Goal: Information Seeking & Learning: Learn about a topic

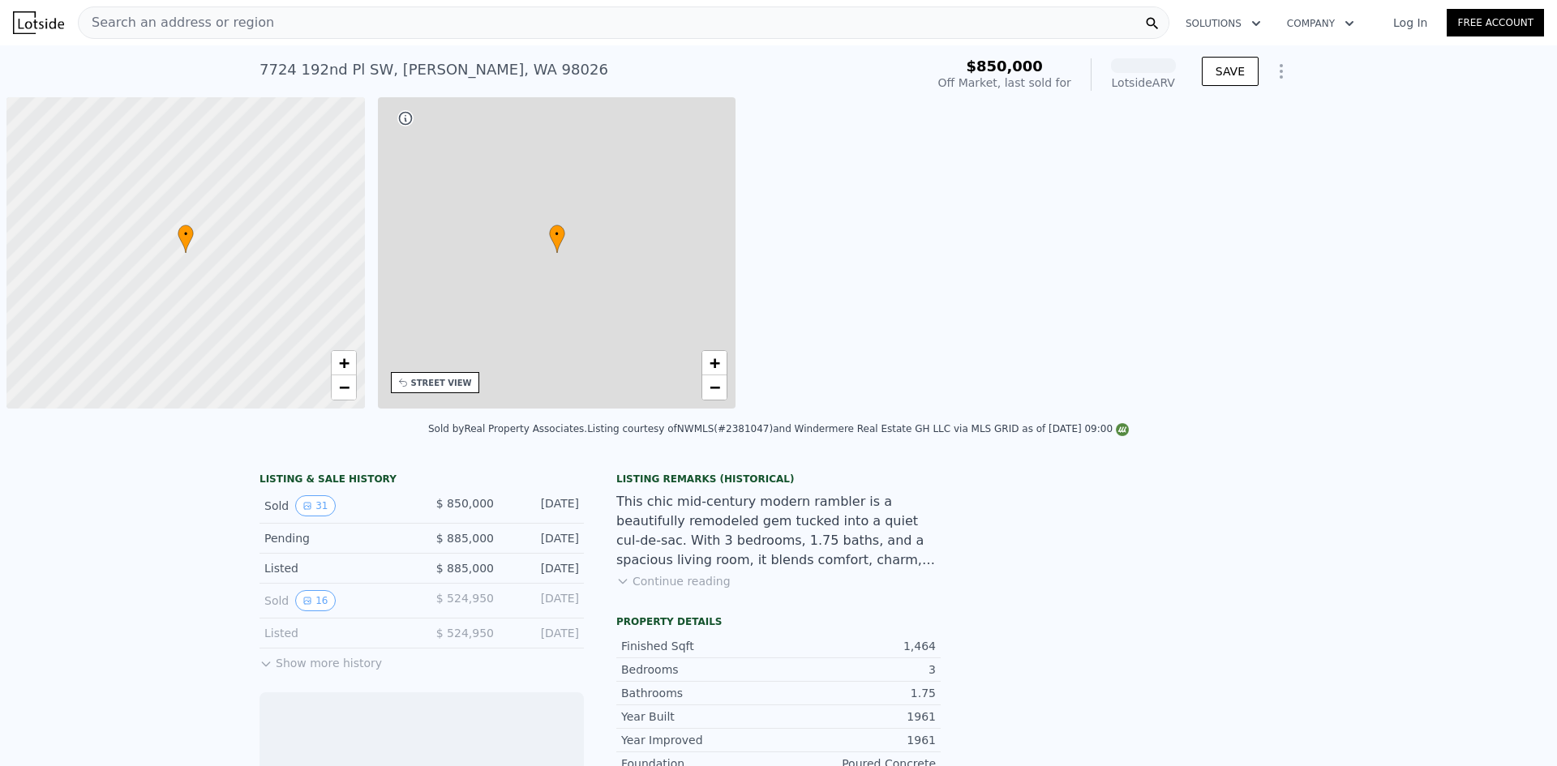
scroll to position [0, 6]
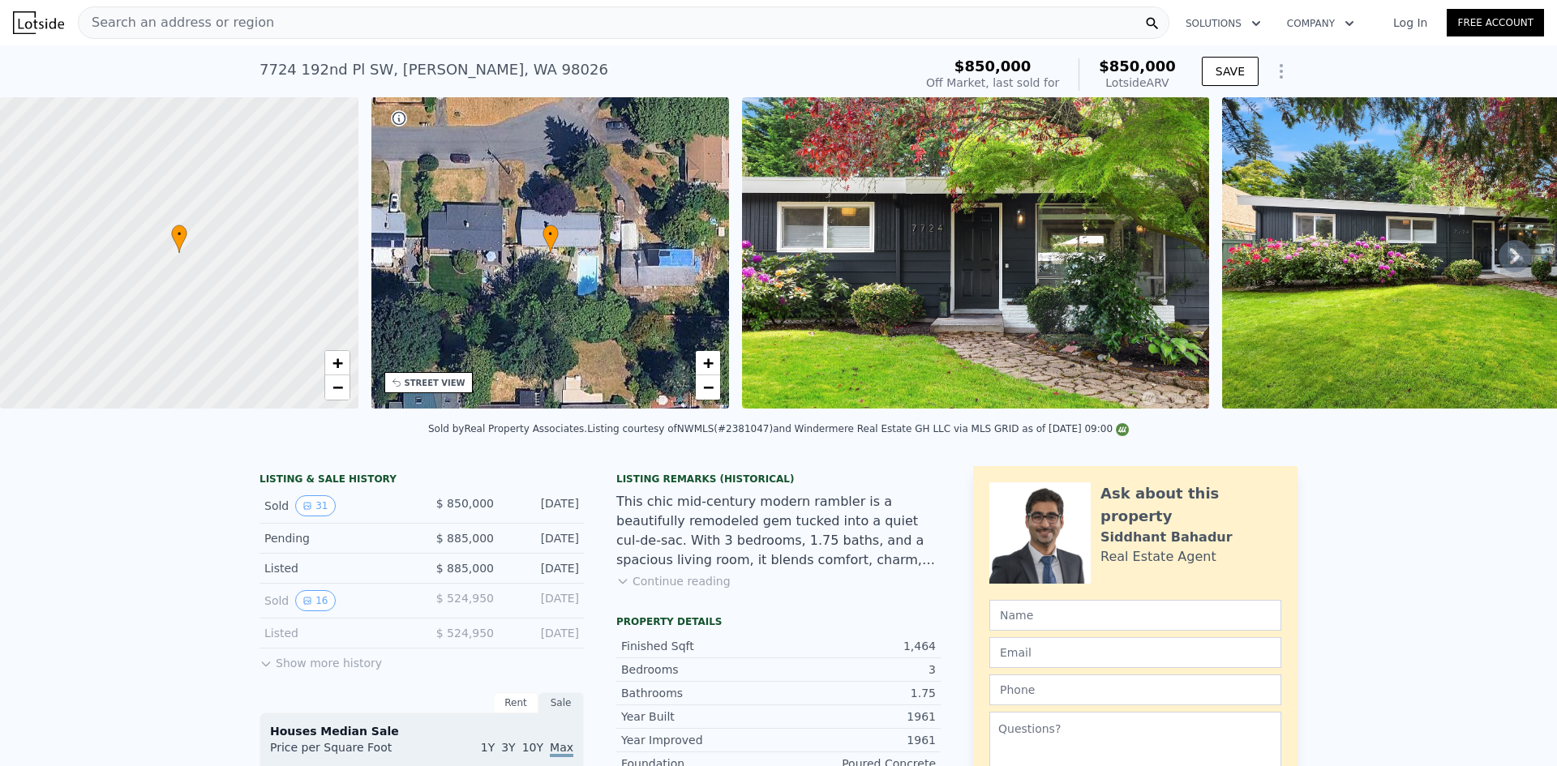
click at [1320, 297] on img at bounding box center [1455, 252] width 467 height 311
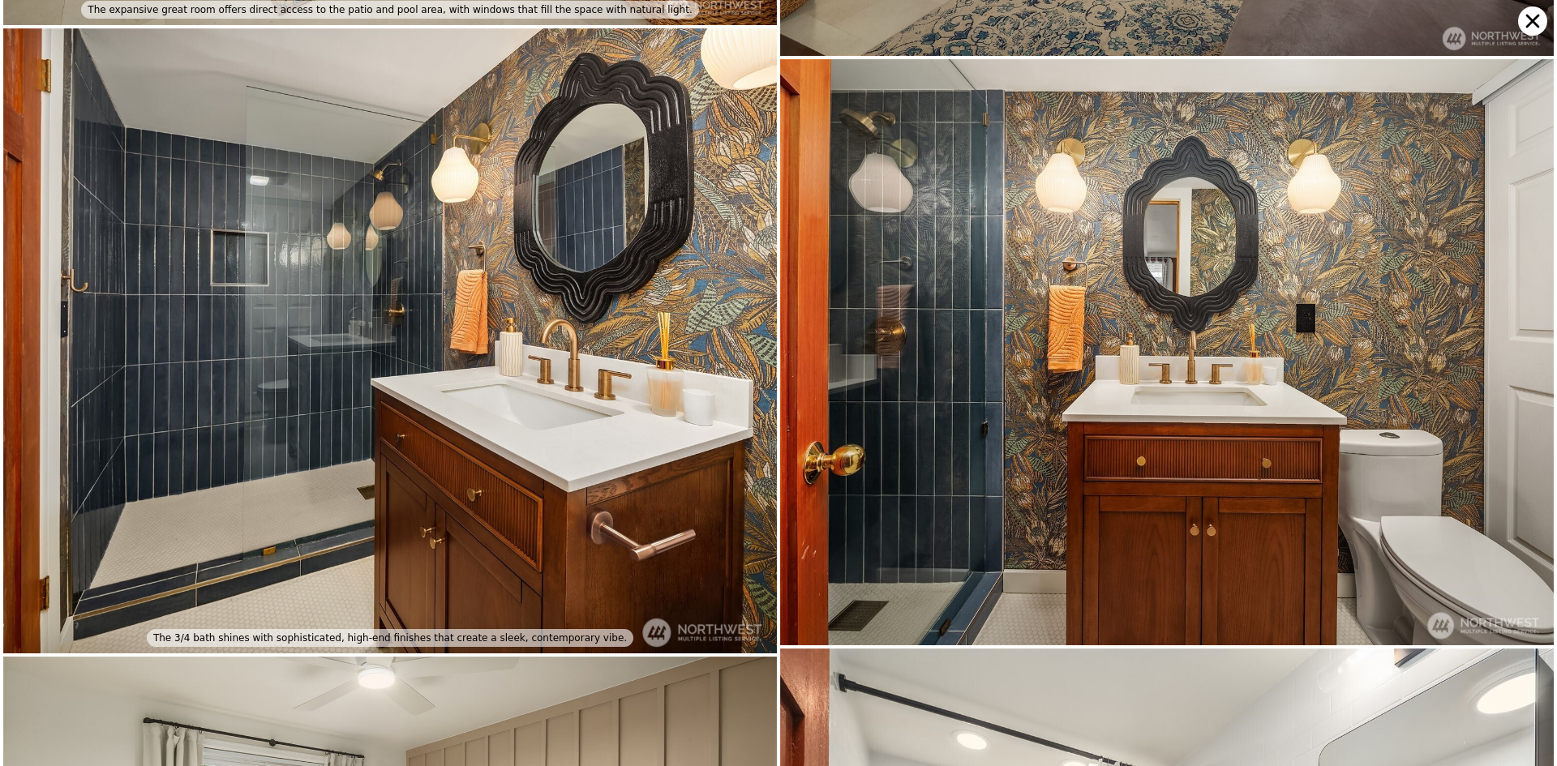
scroll to position [3079, 0]
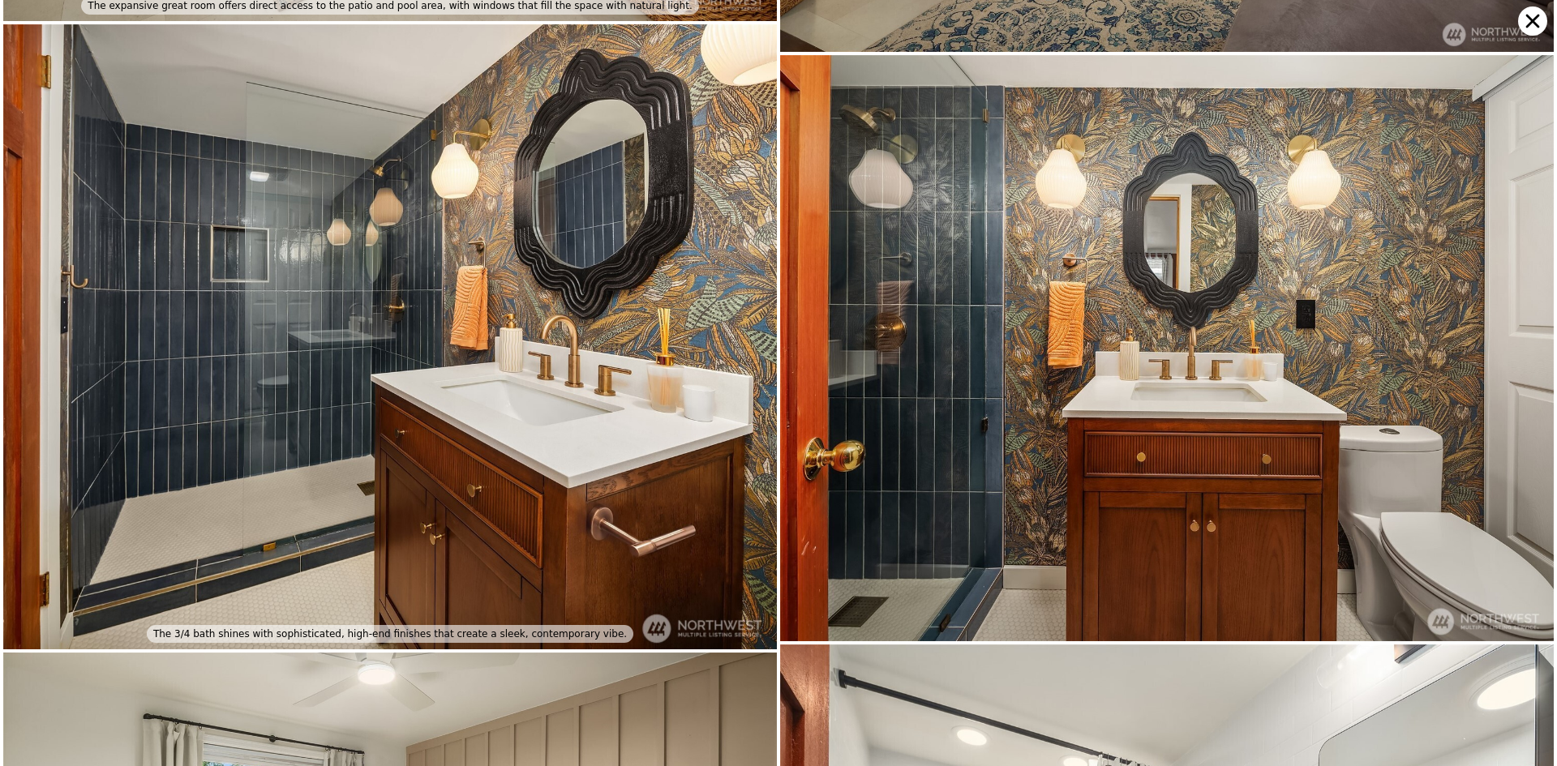
click at [1530, 25] on icon at bounding box center [1532, 20] width 29 height 29
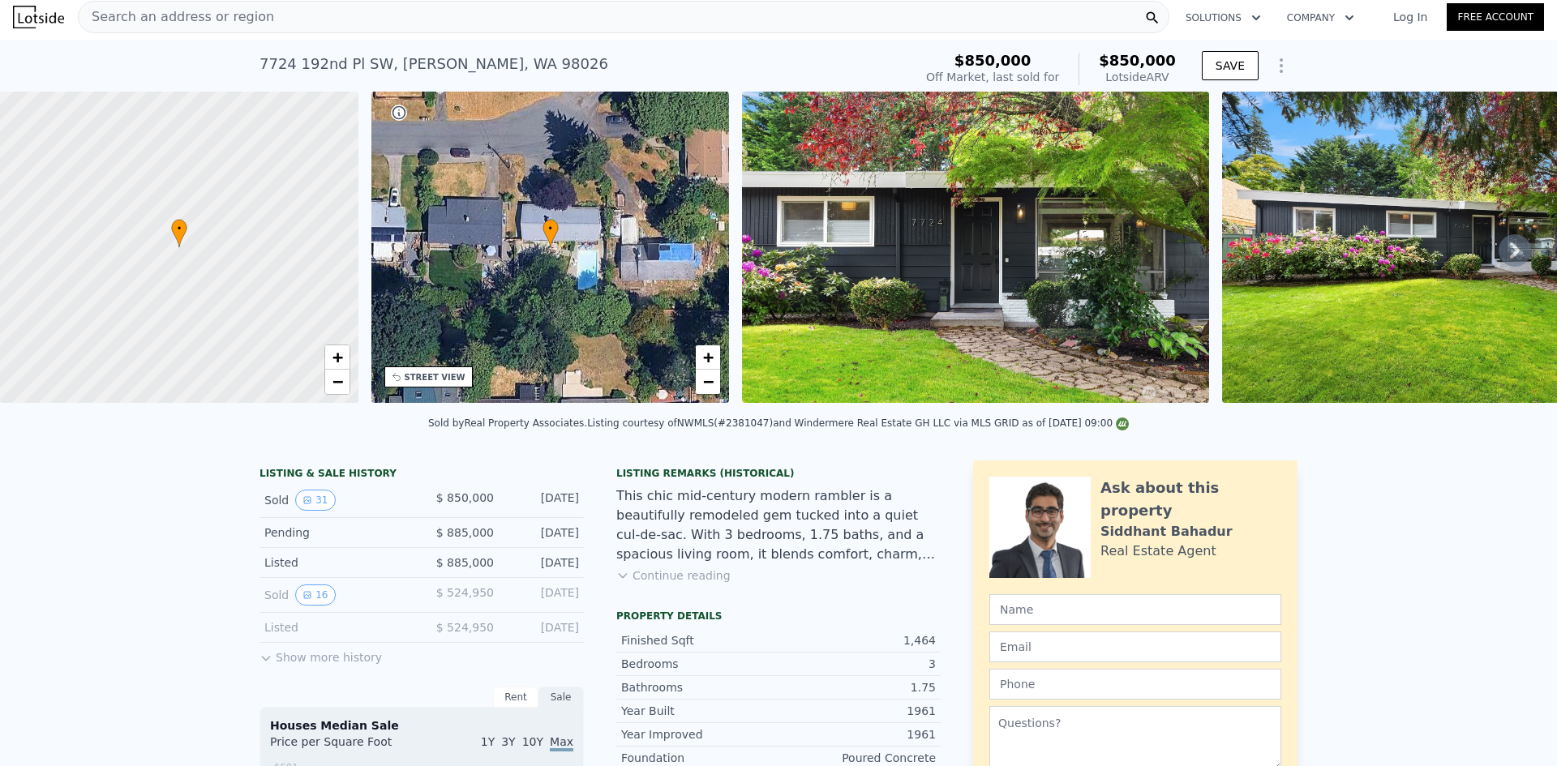
scroll to position [0, 0]
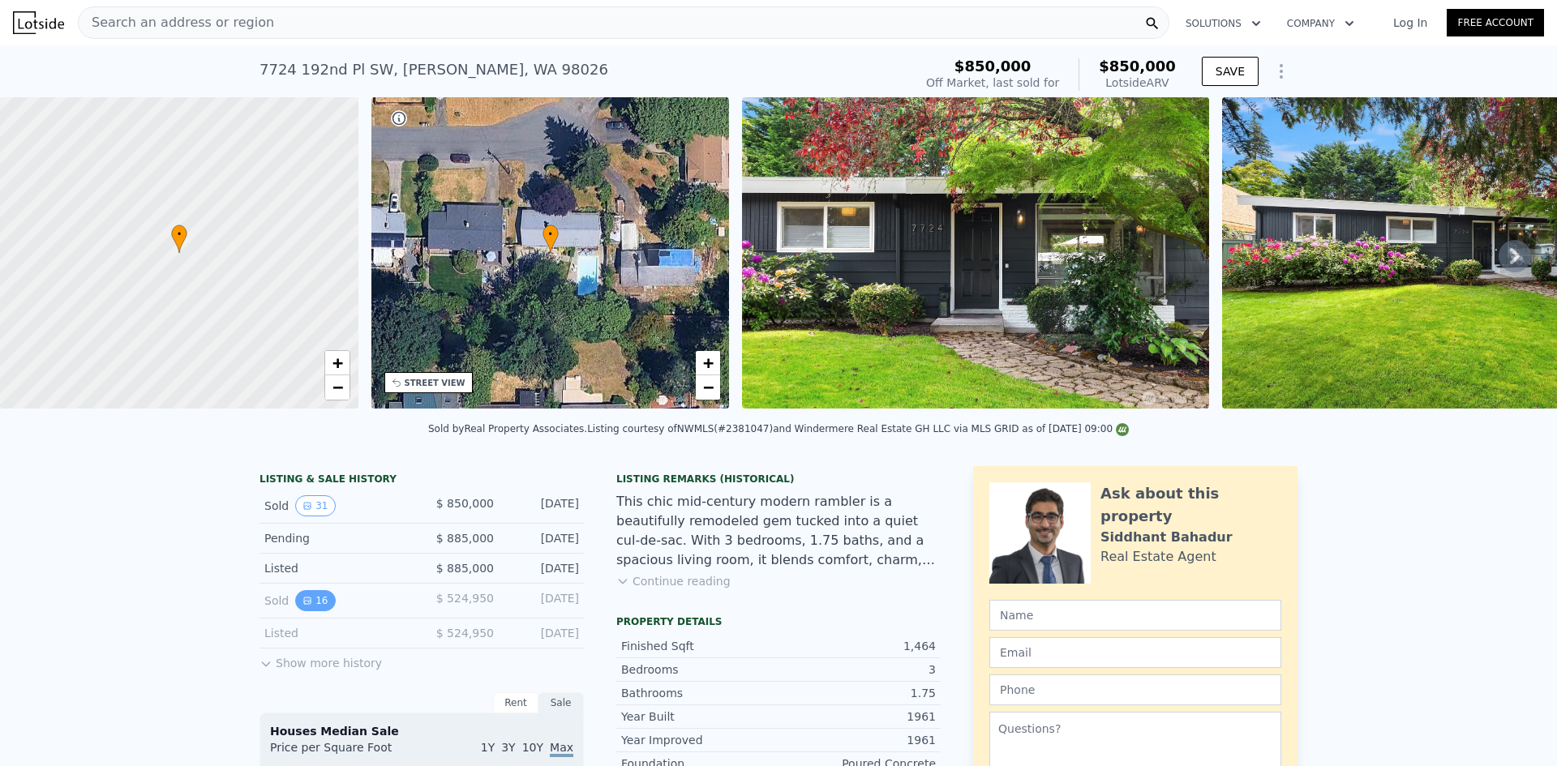
click at [316, 612] on button "16" at bounding box center [315, 600] width 40 height 21
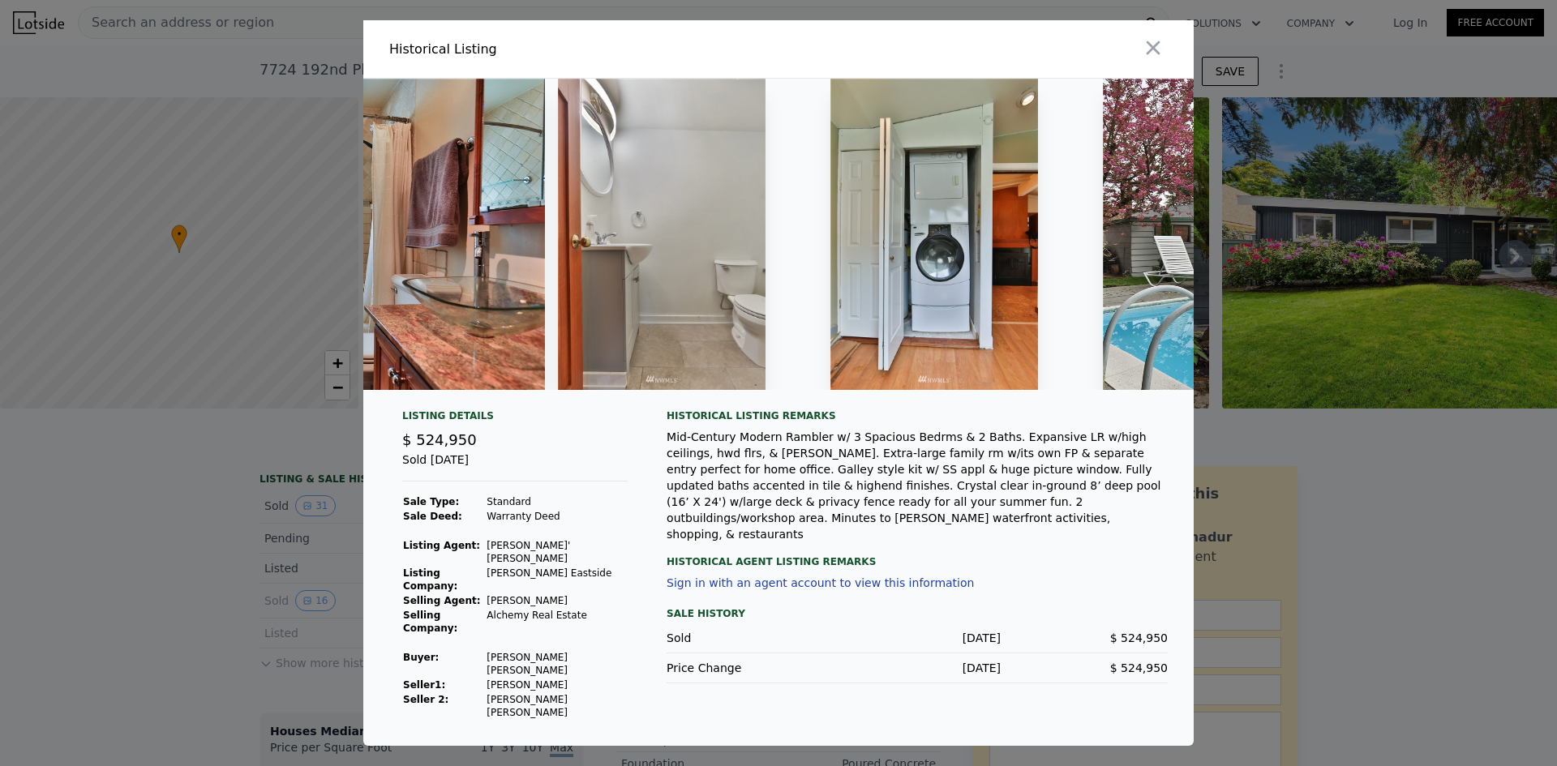
scroll to position [0, 6482]
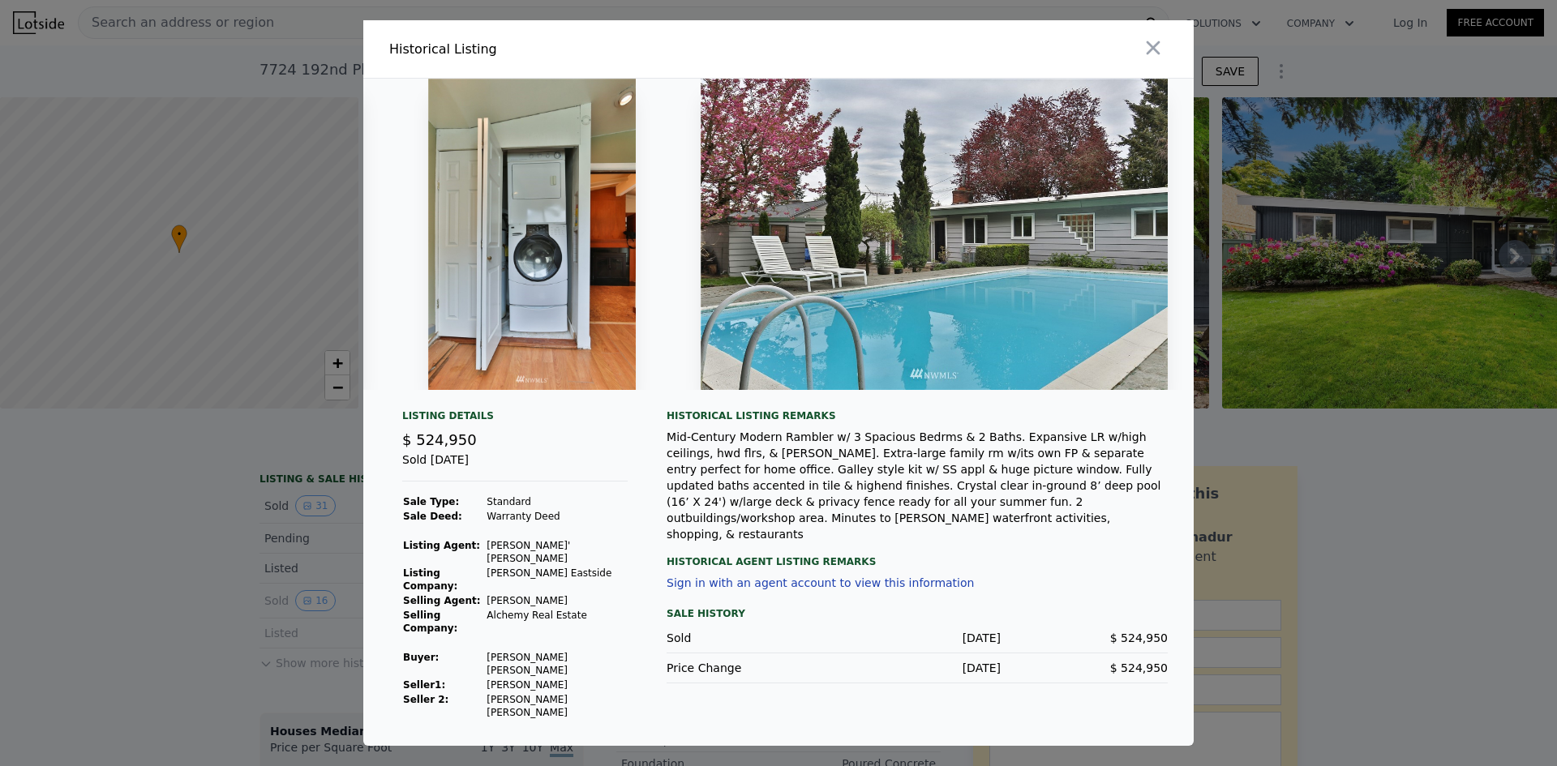
click at [1153, 62] on button "button" at bounding box center [1153, 47] width 29 height 29
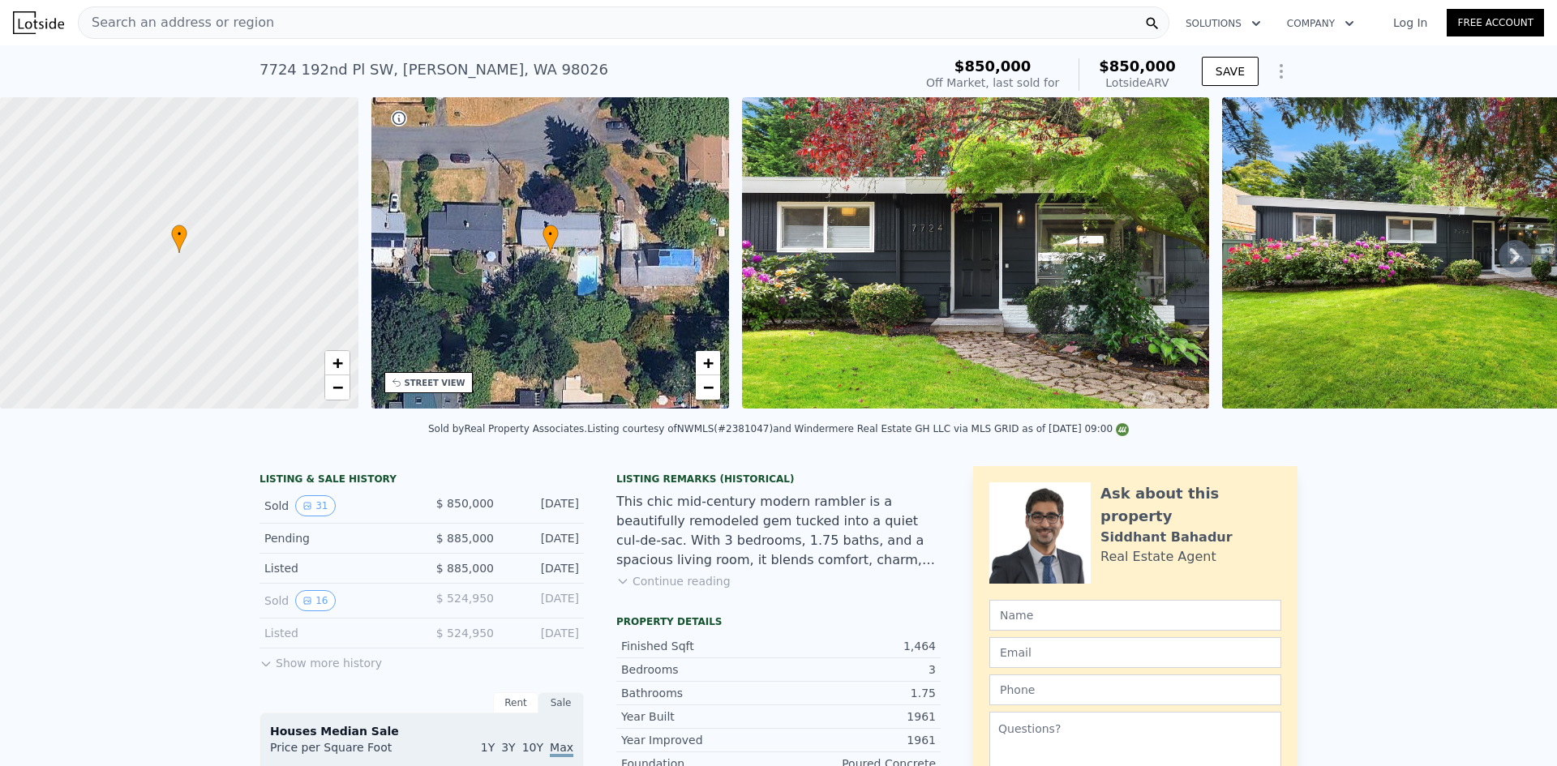
click at [1425, 356] on img at bounding box center [1455, 252] width 467 height 311
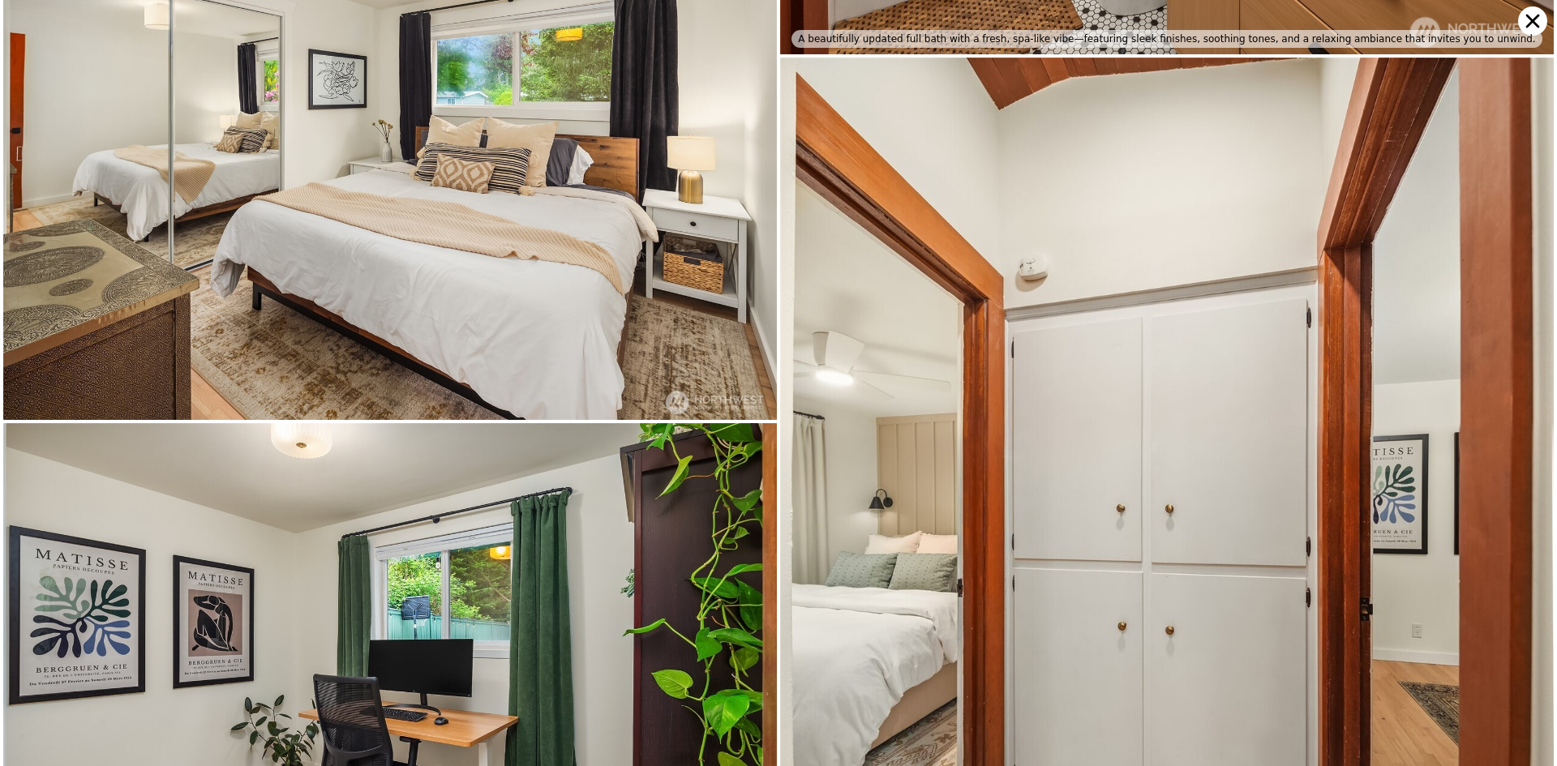
scroll to position [4369, 0]
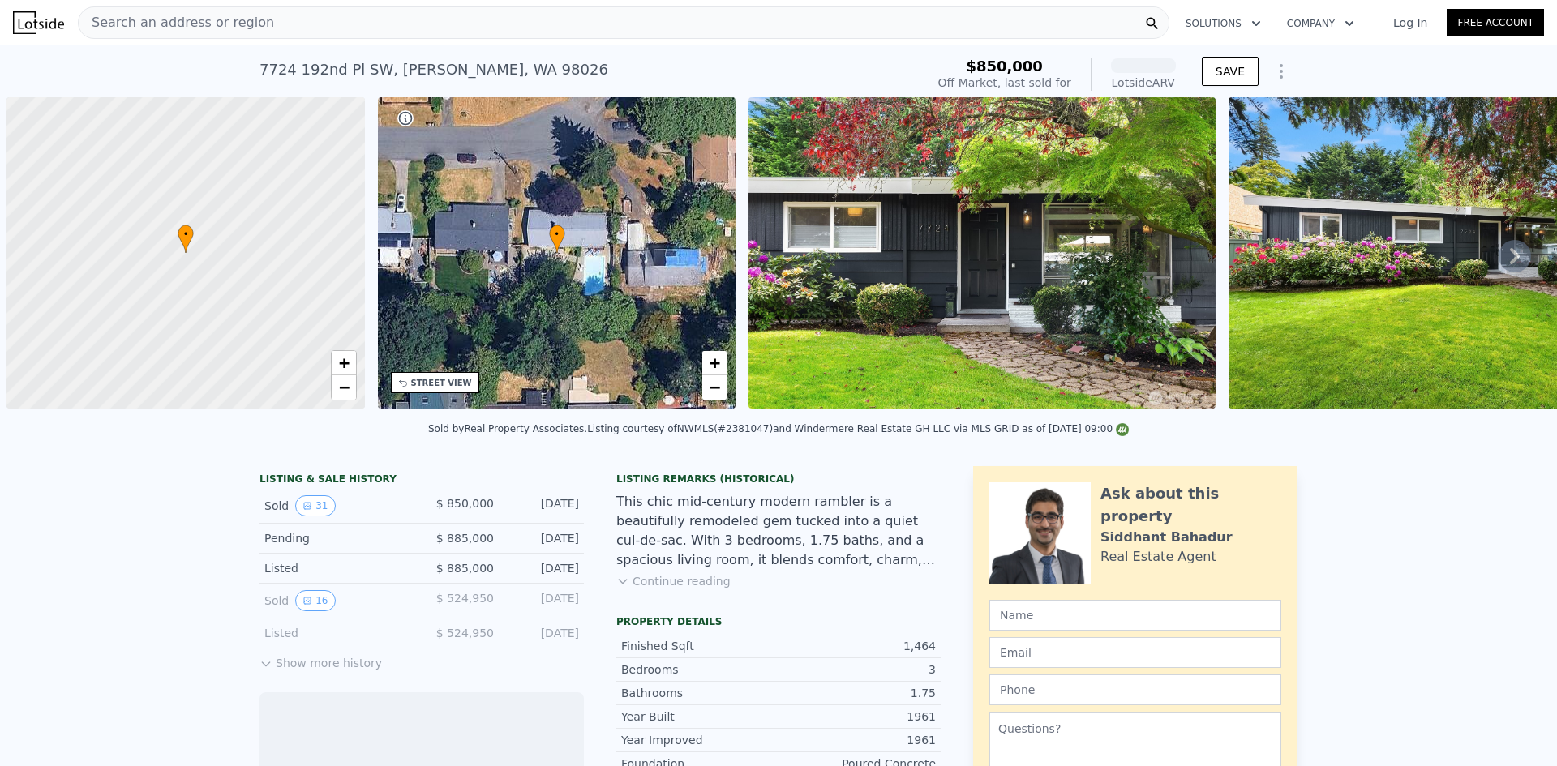
scroll to position [0, 6]
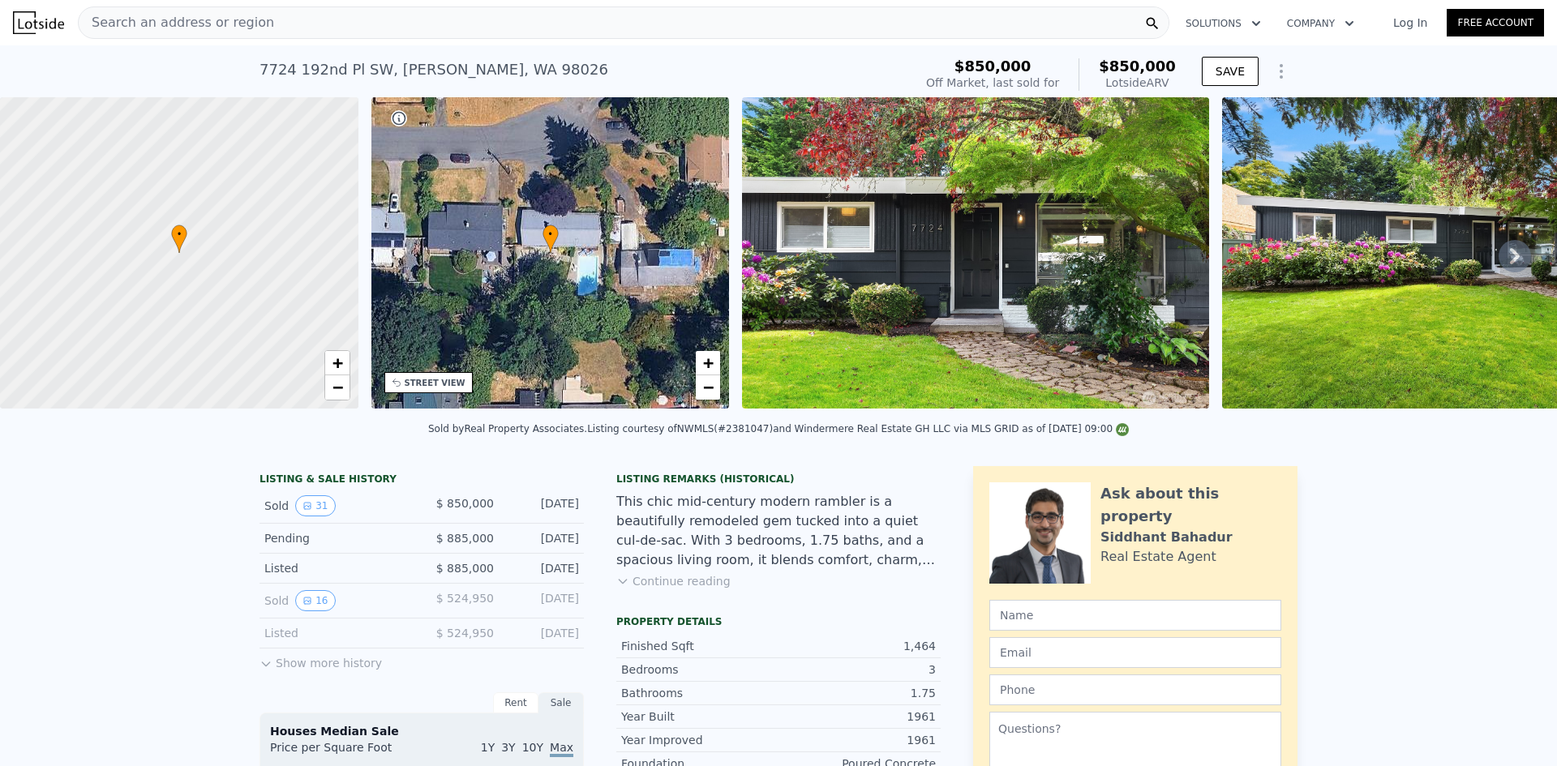
click at [418, 17] on div "Search an address or region" at bounding box center [624, 22] width 1092 height 32
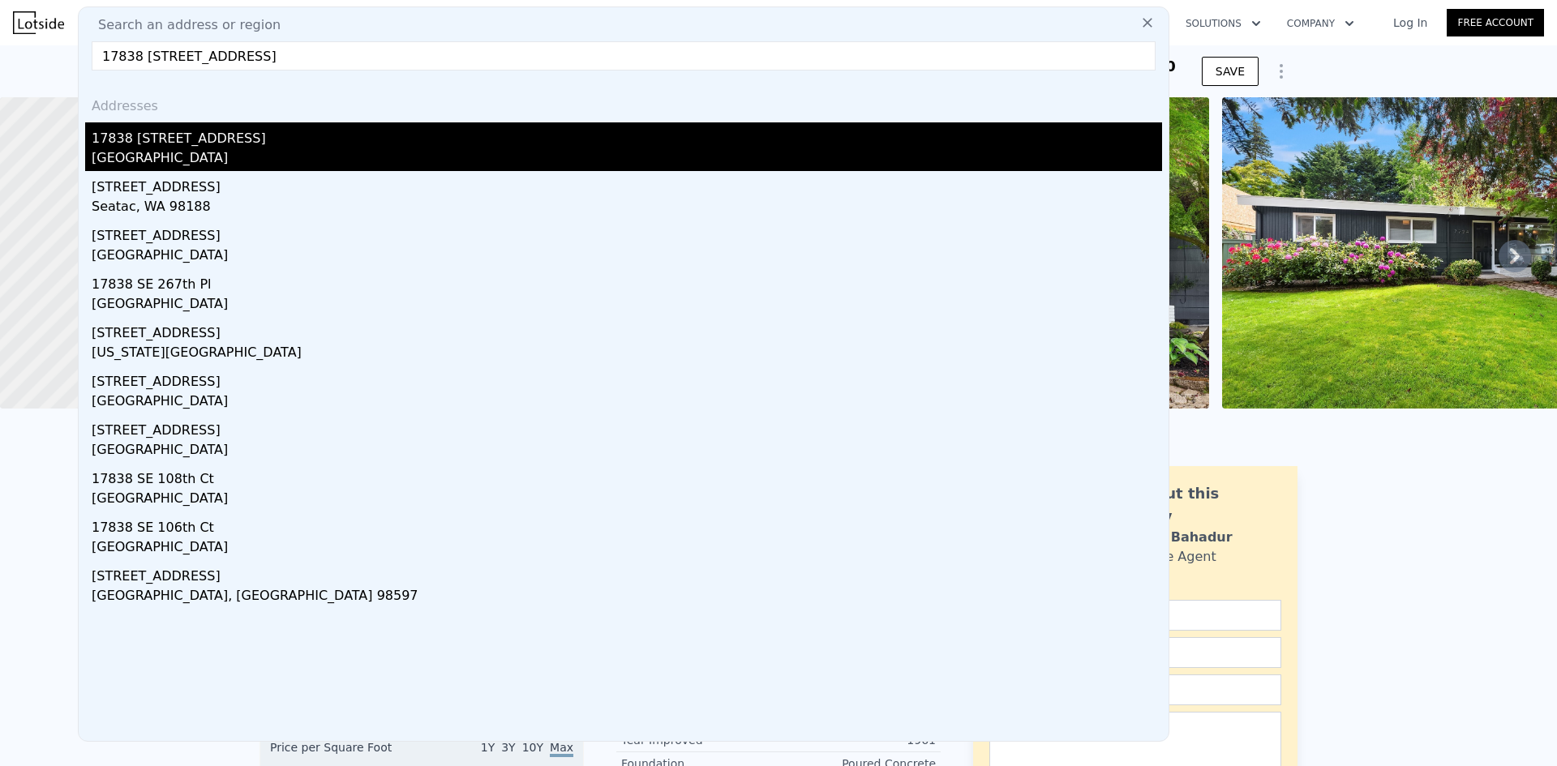
type input "17838 [STREET_ADDRESS]"
click at [180, 139] on div "17838 [STREET_ADDRESS]" at bounding box center [627, 135] width 1071 height 26
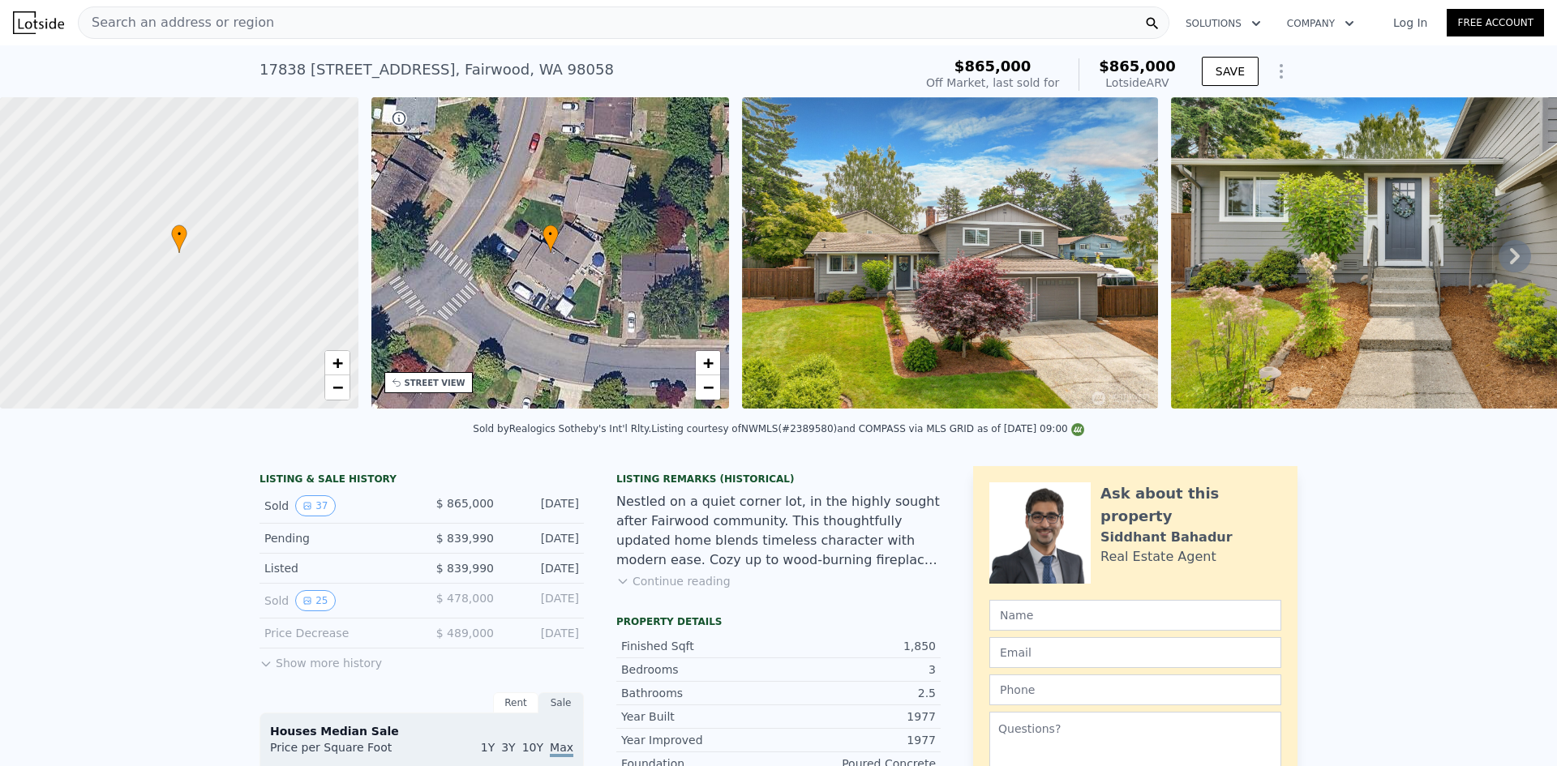
click at [322, 672] on button "Show more history" at bounding box center [321, 660] width 122 height 23
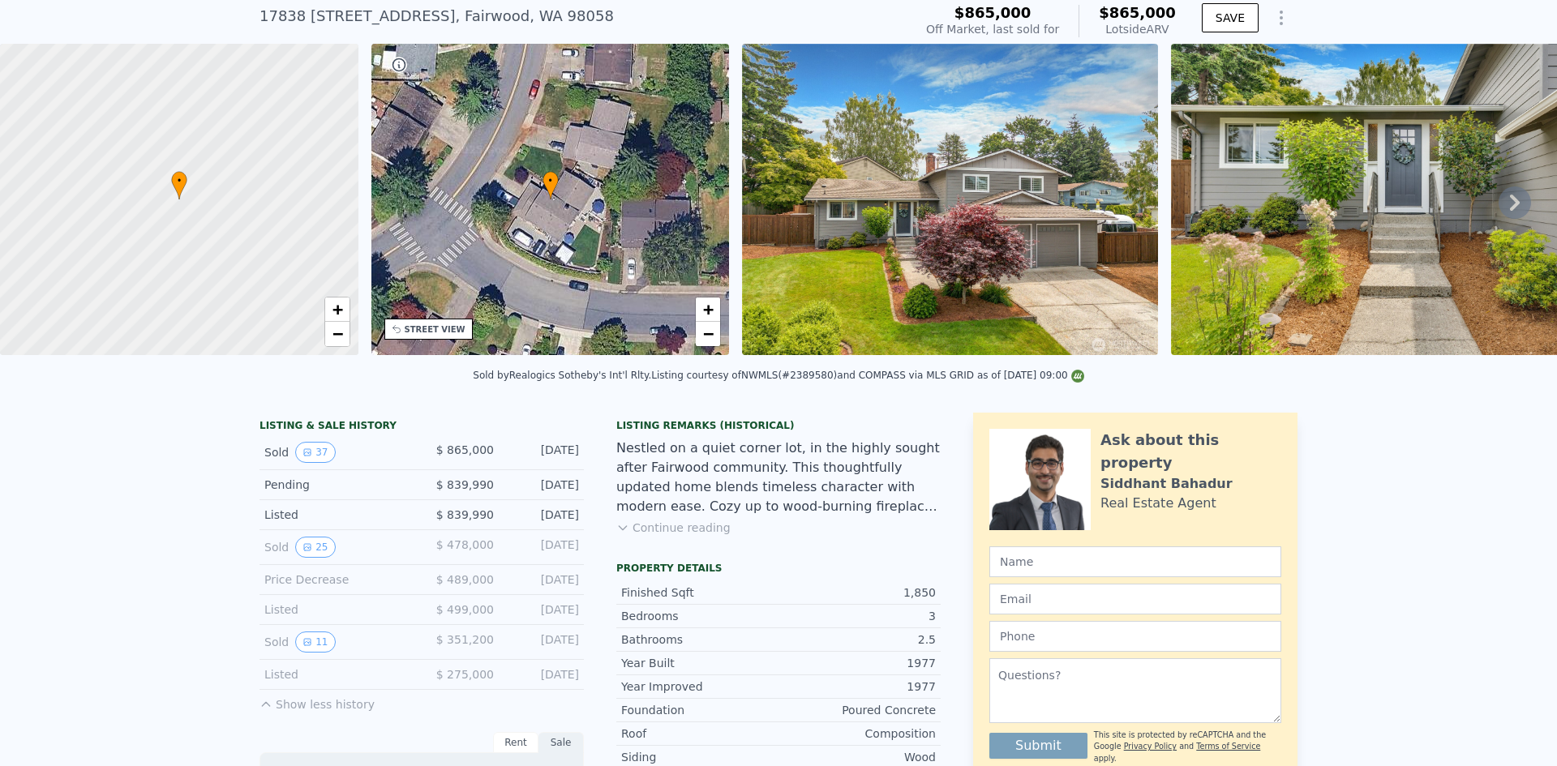
scroll to position [75, 0]
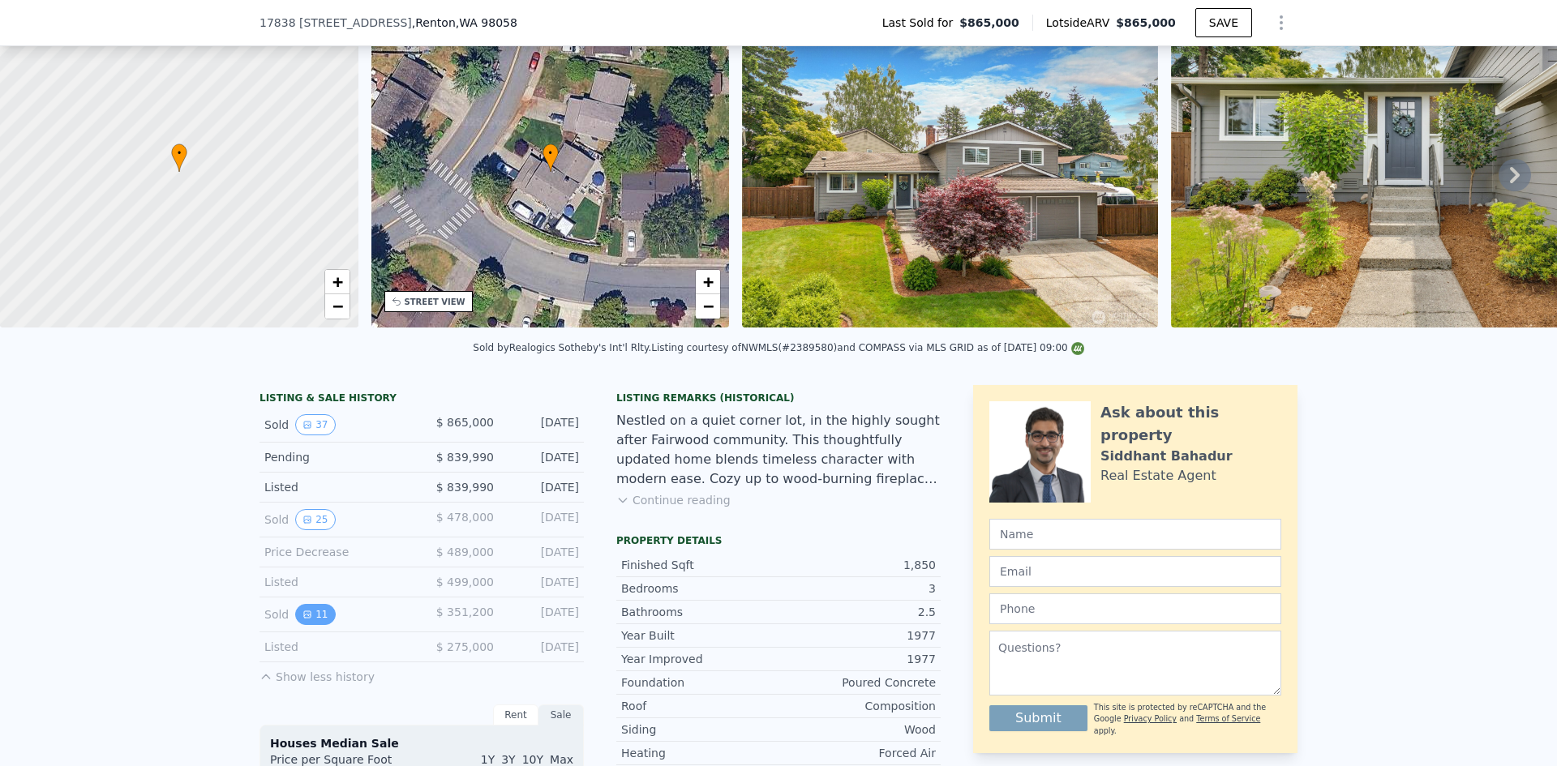
click at [310, 625] on button "11" at bounding box center [315, 614] width 40 height 21
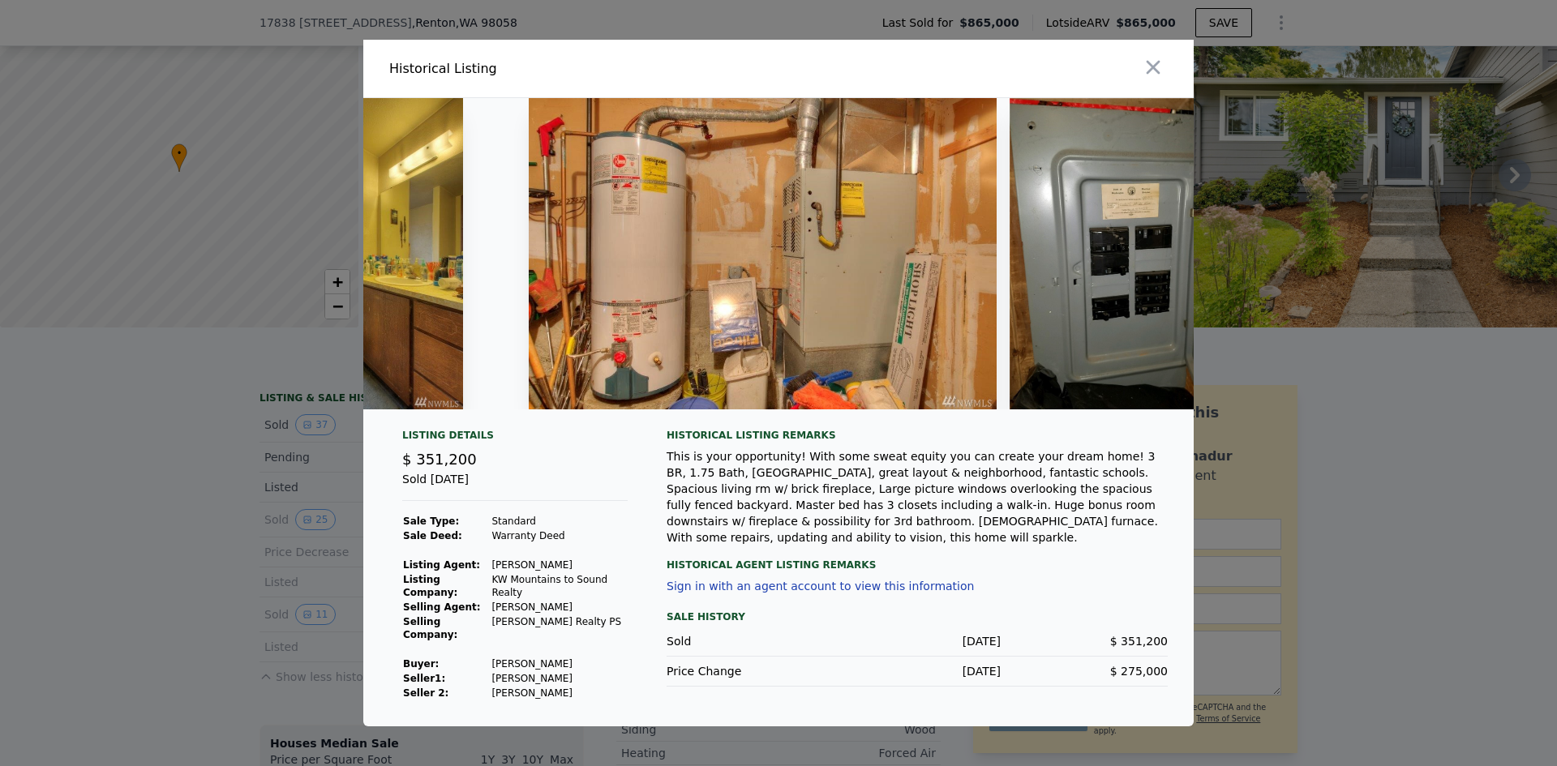
scroll to position [0, 4050]
